Goal: Task Accomplishment & Management: Use online tool/utility

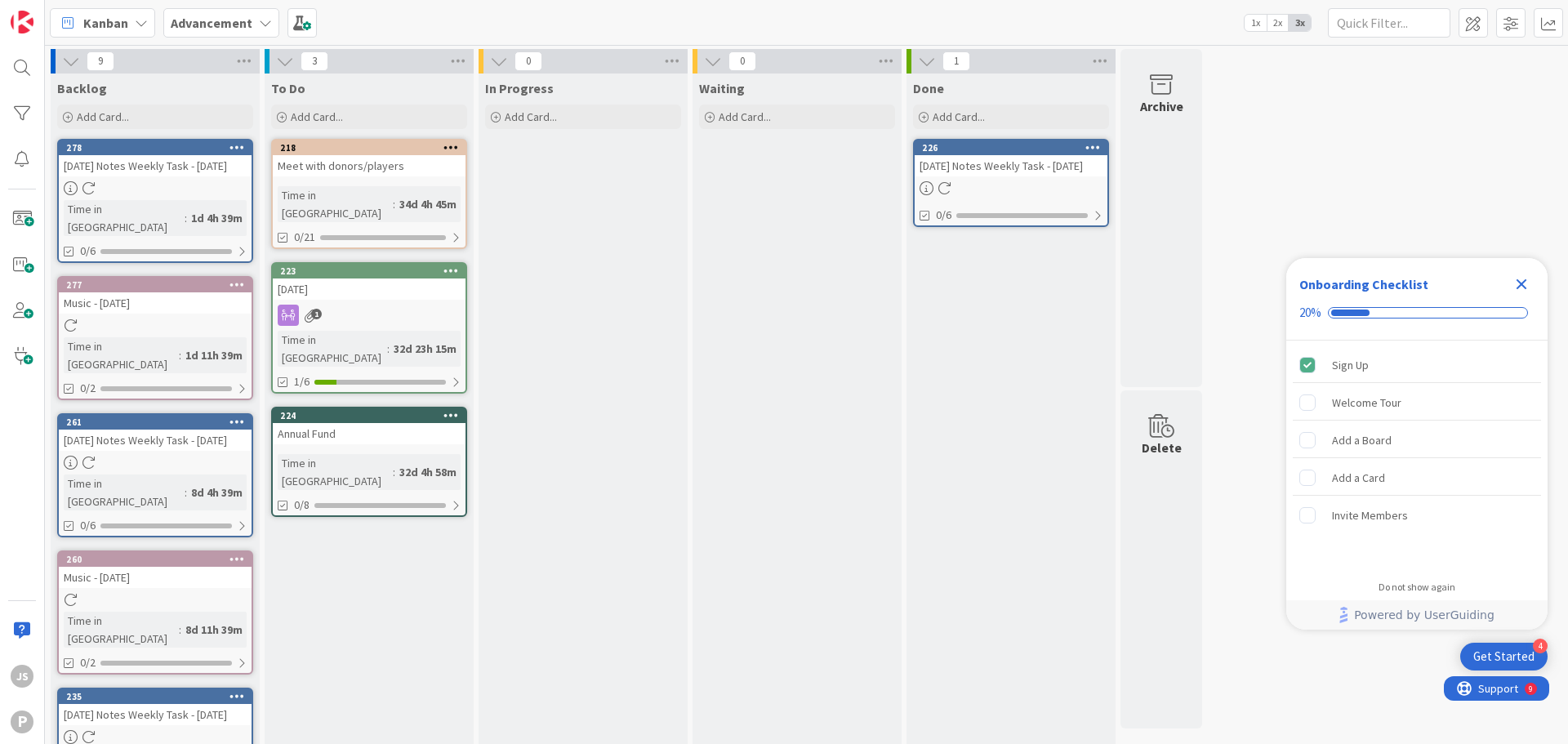
click at [228, 19] on b "Advancement" at bounding box center [211, 23] width 81 height 17
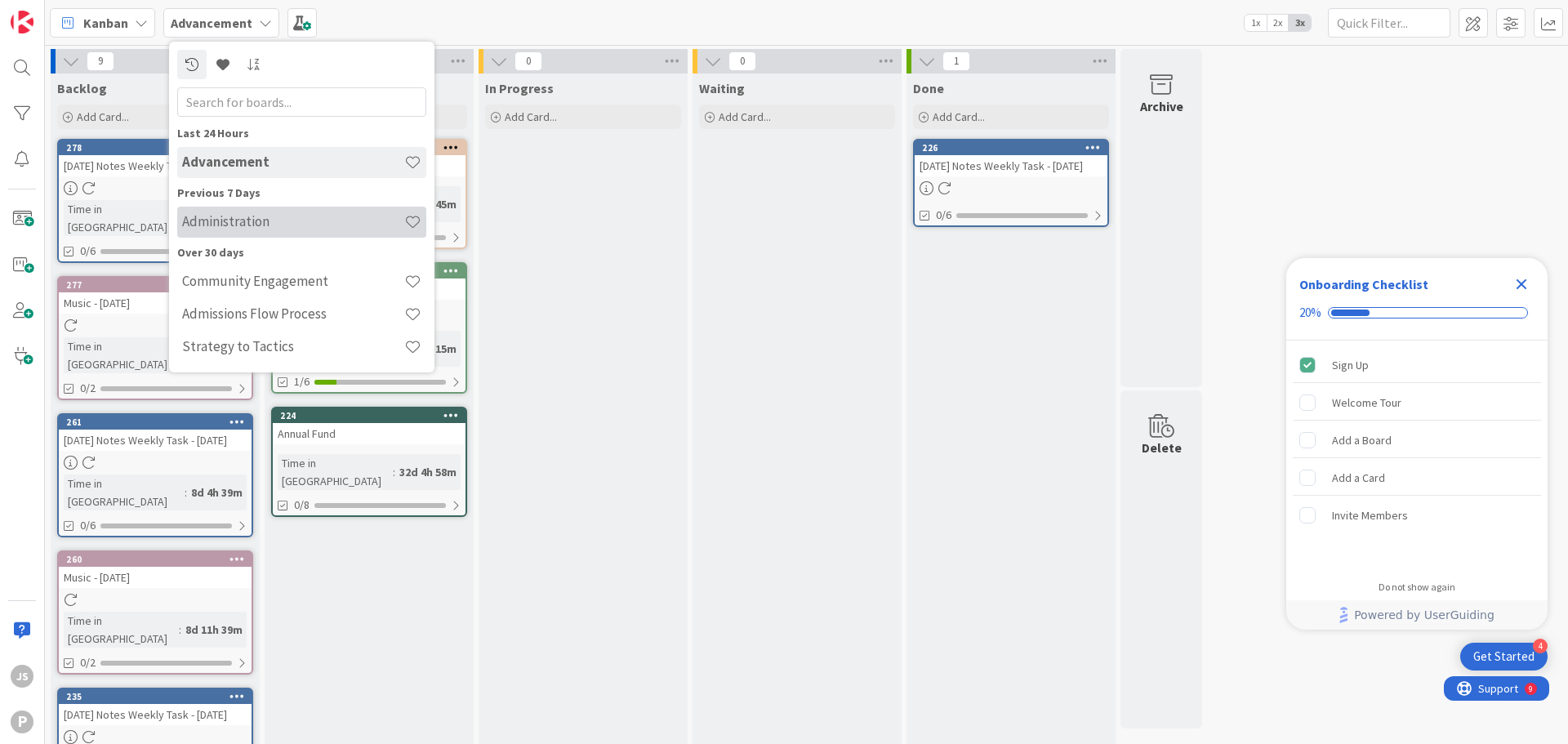
click at [266, 226] on h4 "Administration" at bounding box center [293, 221] width 222 height 17
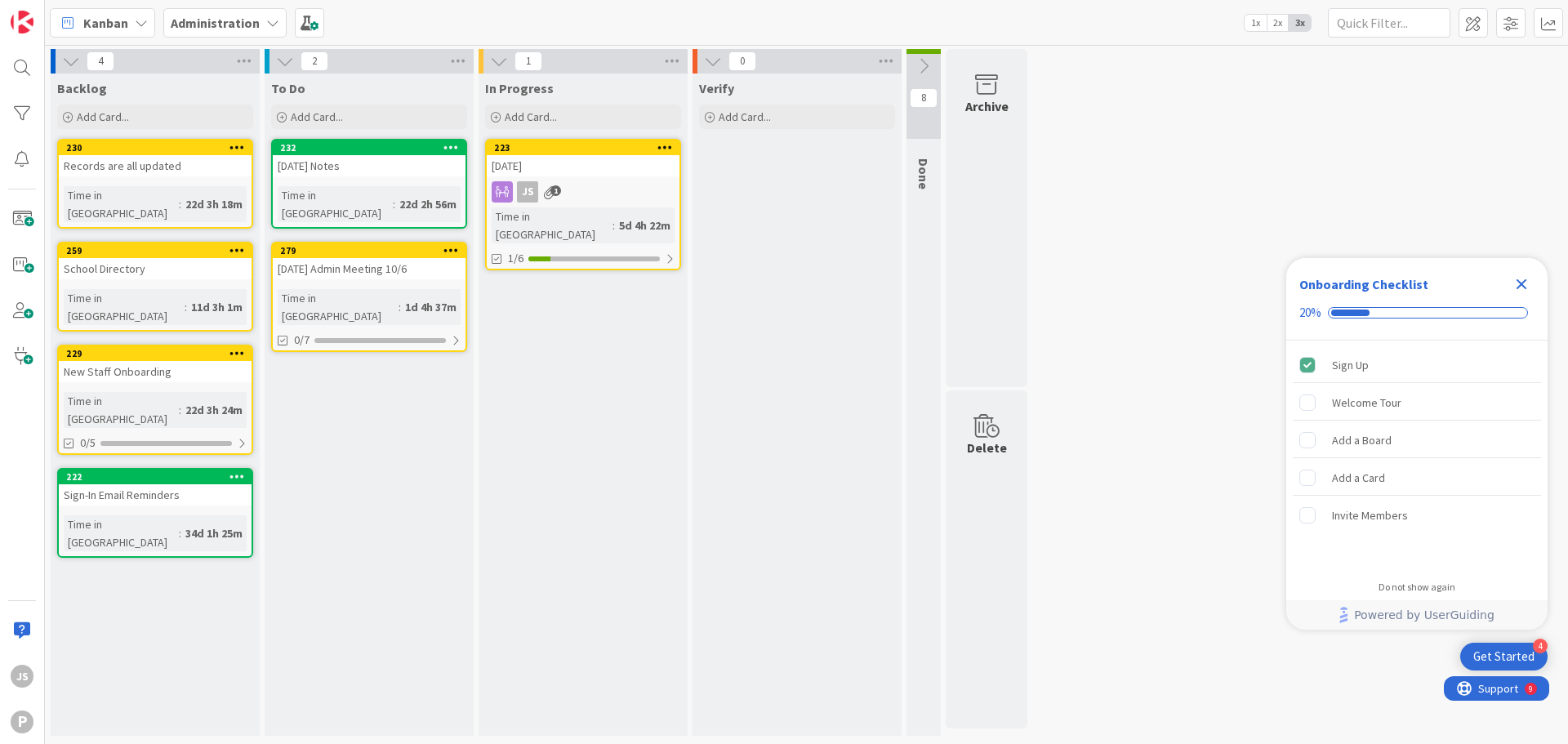
click at [384, 293] on div "279 [DATE] Admin Meeting 10/6 Time in [GEOGRAPHIC_DATA] : 1d 4h 37m 0/7" at bounding box center [369, 297] width 196 height 111
